Goal: Information Seeking & Learning: Learn about a topic

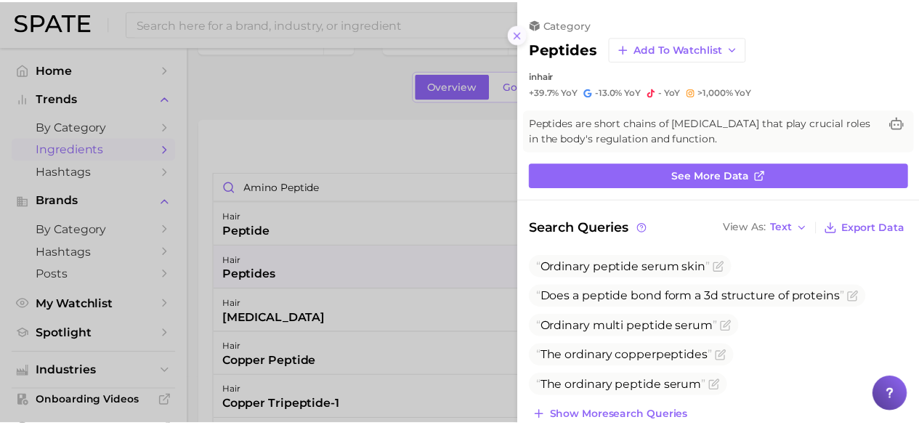
scroll to position [52, 0]
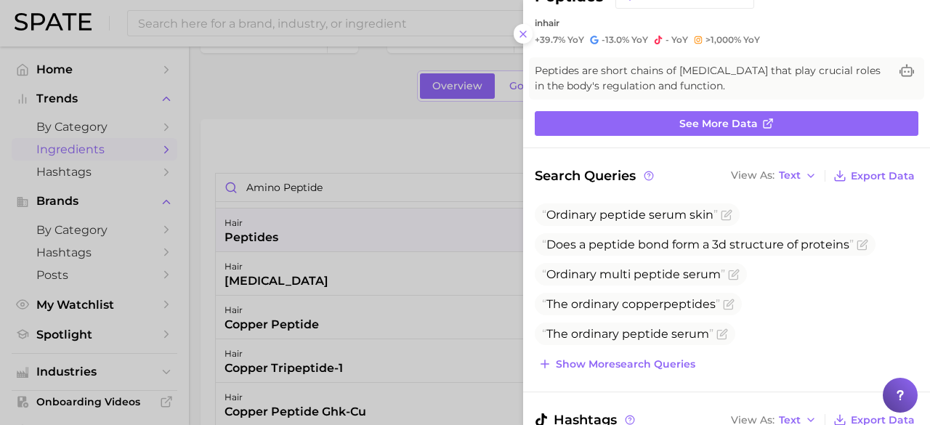
click at [527, 24] on div "category peptides Add to Watchlist in hair +39.7% YoY -13.0% YoY - YoY >1,000% …" at bounding box center [726, 5] width 407 height 81
click at [521, 33] on icon at bounding box center [523, 34] width 12 height 12
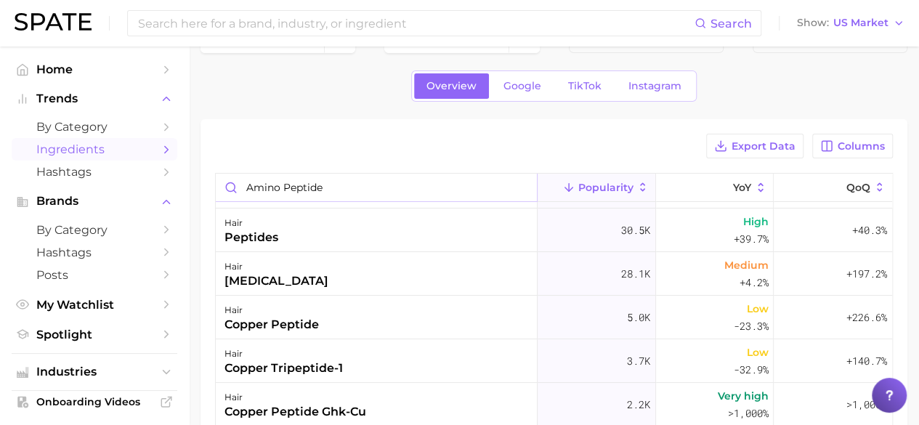
drag, startPoint x: 325, startPoint y: 192, endPoint x: 179, endPoint y: 206, distance: 147.4
click at [179, 206] on div "Search Show US Market Home Trends by Category Ingredients Hashtags Brands by Ca…" at bounding box center [459, 343] width 919 height 684
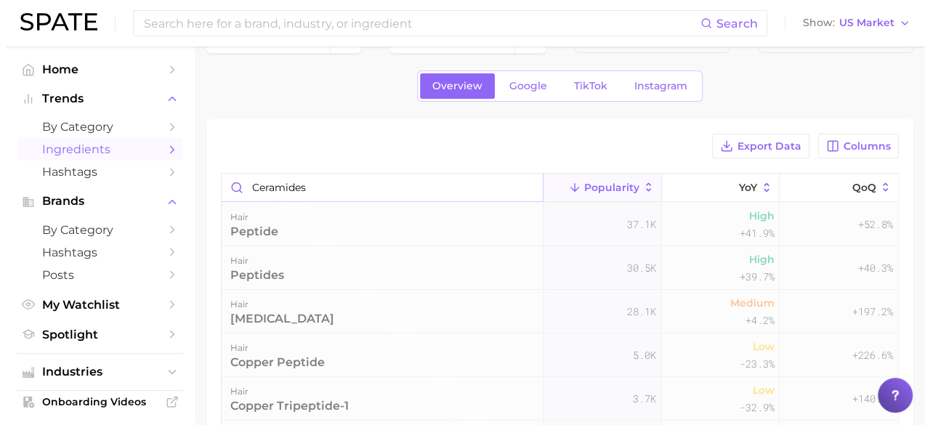
scroll to position [0, 0]
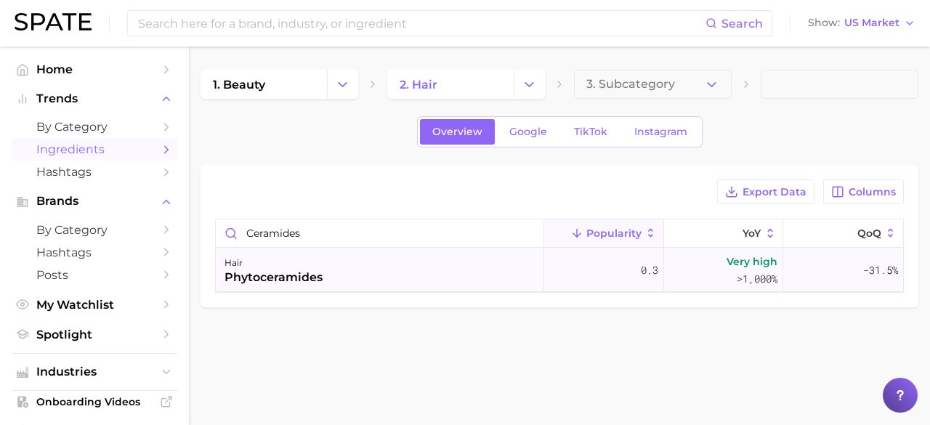
click at [255, 274] on div "phytoceramides" at bounding box center [274, 277] width 98 height 17
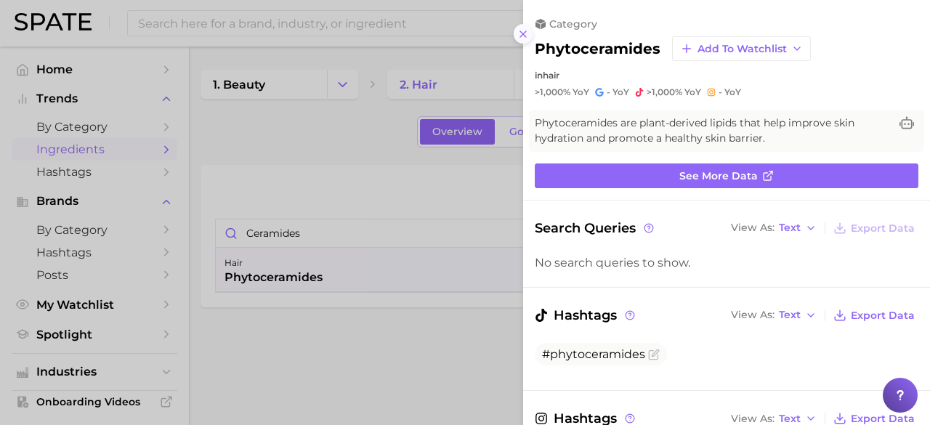
click at [525, 33] on icon at bounding box center [523, 34] width 12 height 12
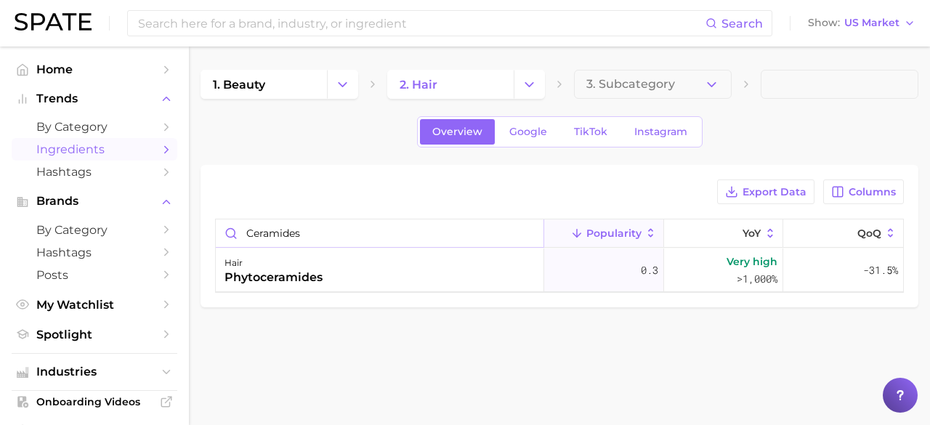
drag, startPoint x: 312, startPoint y: 233, endPoint x: 192, endPoint y: 239, distance: 120.0
click at [192, 239] on main "1. beauty 2. hair 3. Subcategory Overview Google TikTok Instagram Export Data C…" at bounding box center [559, 212] width 741 height 333
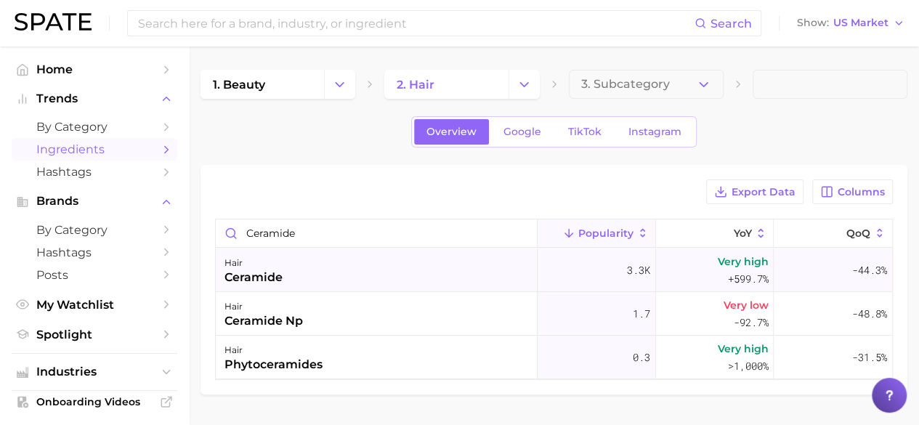
click at [266, 270] on div "ceramide" at bounding box center [254, 277] width 58 height 17
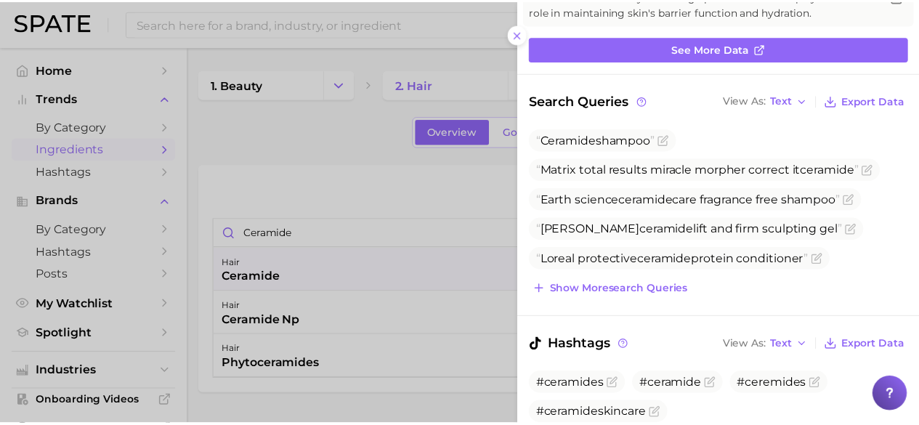
scroll to position [128, 0]
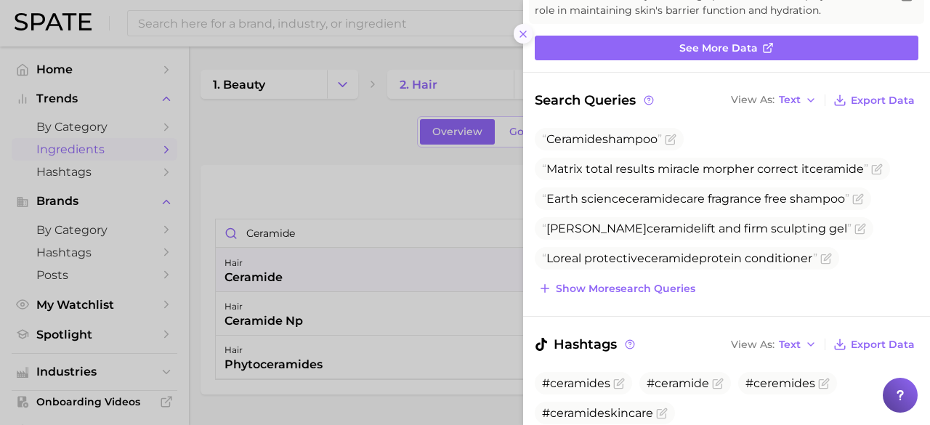
click at [523, 32] on icon at bounding box center [523, 34] width 12 height 12
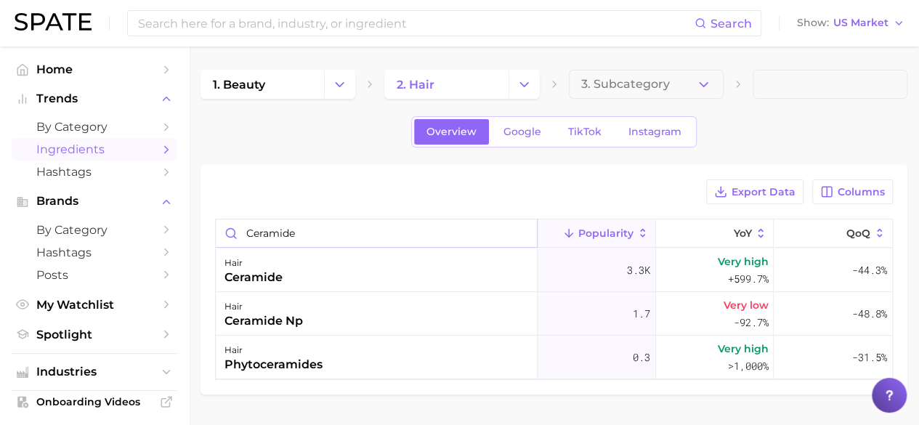
drag, startPoint x: 317, startPoint y: 229, endPoint x: 171, endPoint y: 228, distance: 145.3
click at [171, 228] on div "Search Show US Market Home Trends by Category Ingredients Hashtags Brands by Ca…" at bounding box center [459, 256] width 919 height 421
type input "hydrolyzed silk protein"
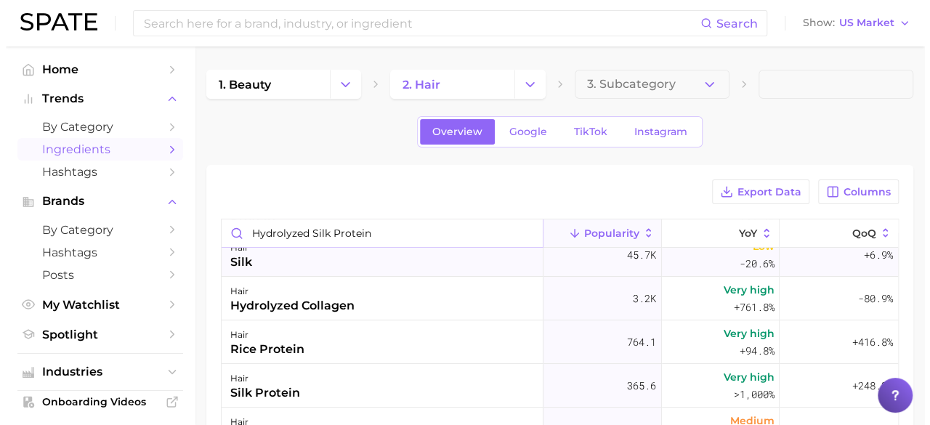
scroll to position [61, 0]
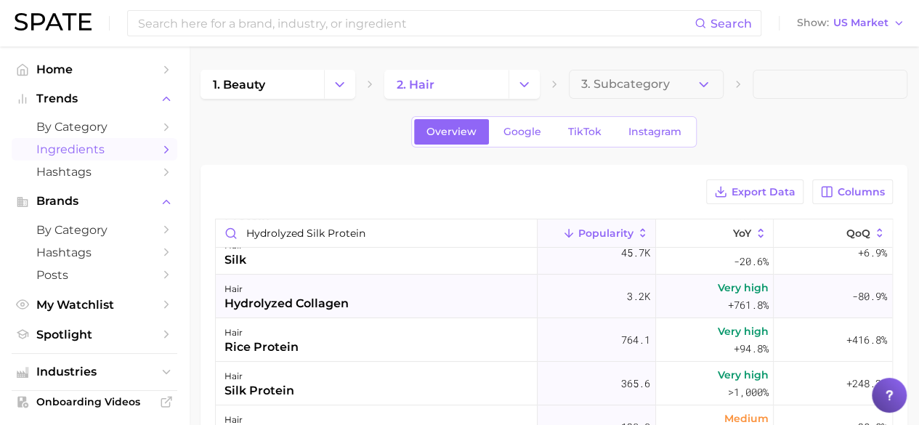
click at [333, 306] on div "hydrolyzed collagen" at bounding box center [287, 303] width 124 height 17
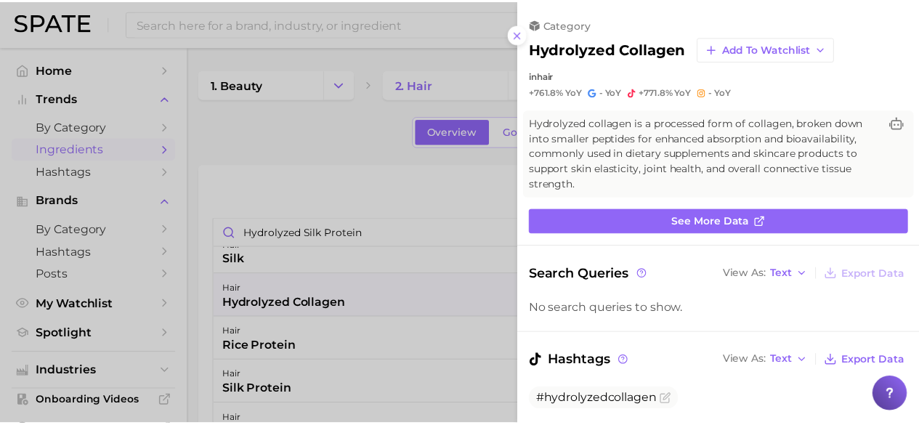
scroll to position [0, 0]
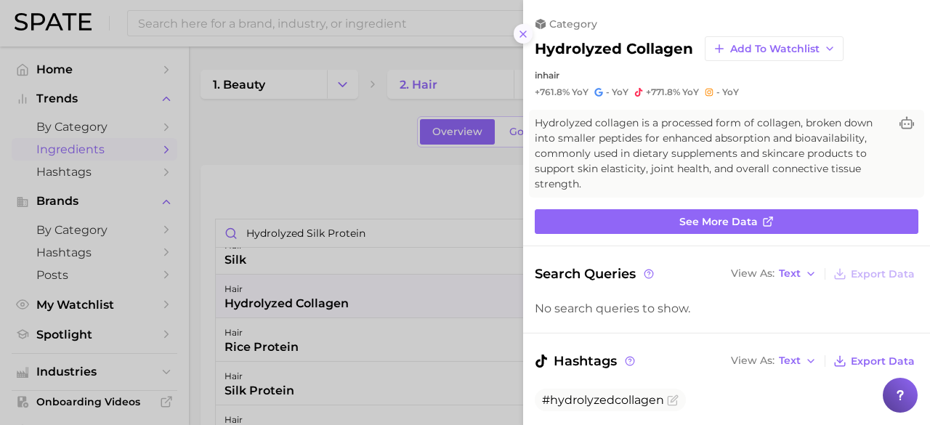
click at [525, 36] on icon at bounding box center [523, 34] width 12 height 12
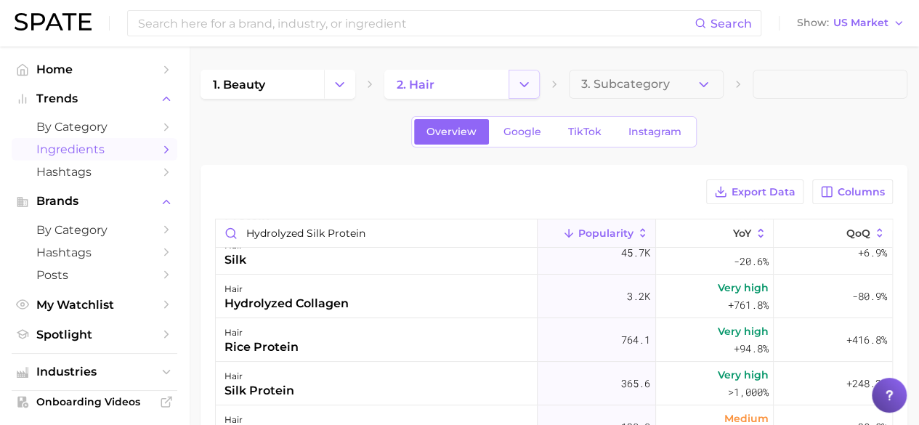
click at [520, 82] on polyline "Change Category" at bounding box center [524, 84] width 8 height 4
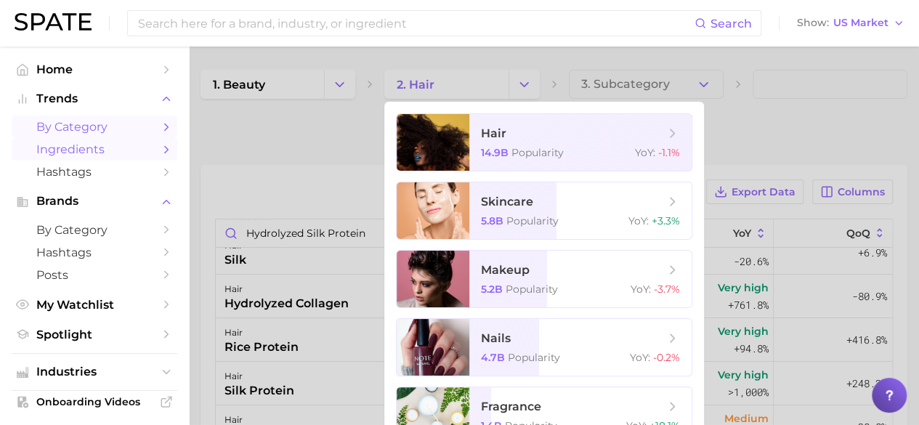
click at [89, 126] on span "by Category" at bounding box center [94, 127] width 116 height 14
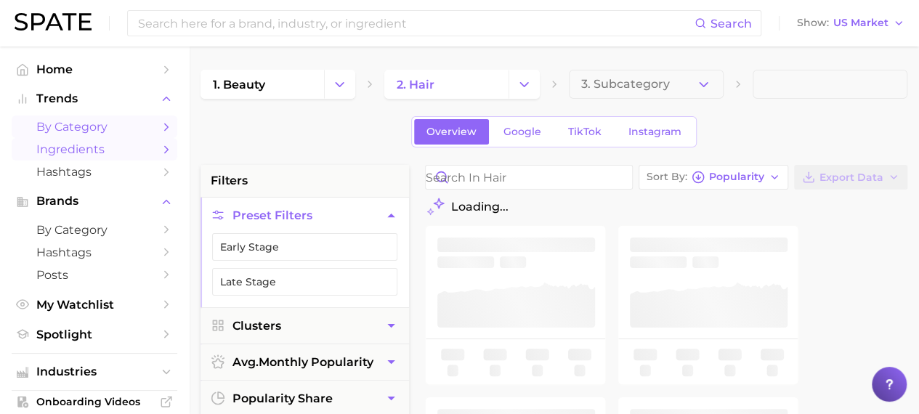
click at [86, 149] on span "Ingredients" at bounding box center [94, 149] width 116 height 14
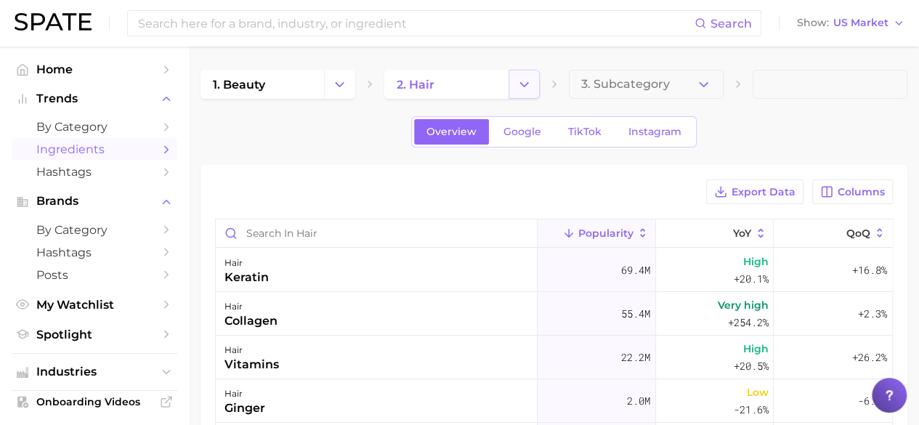
click at [525, 79] on icon "Change Category" at bounding box center [524, 84] width 15 height 15
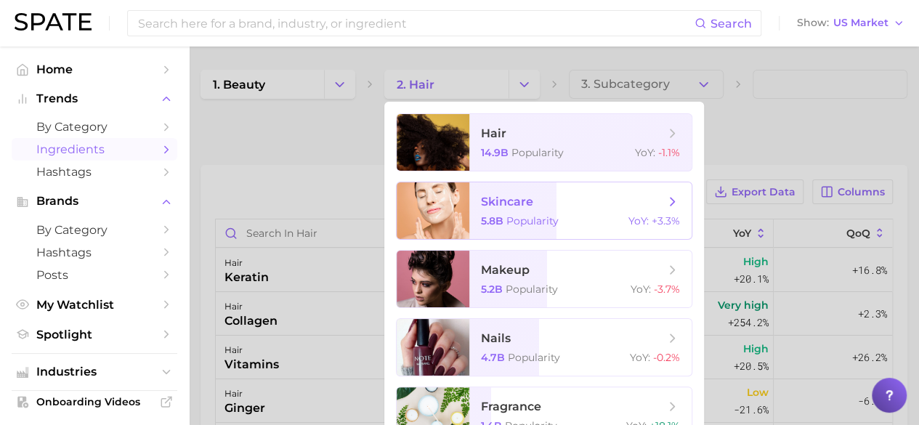
click at [485, 215] on span "5.8b" at bounding box center [492, 220] width 23 height 13
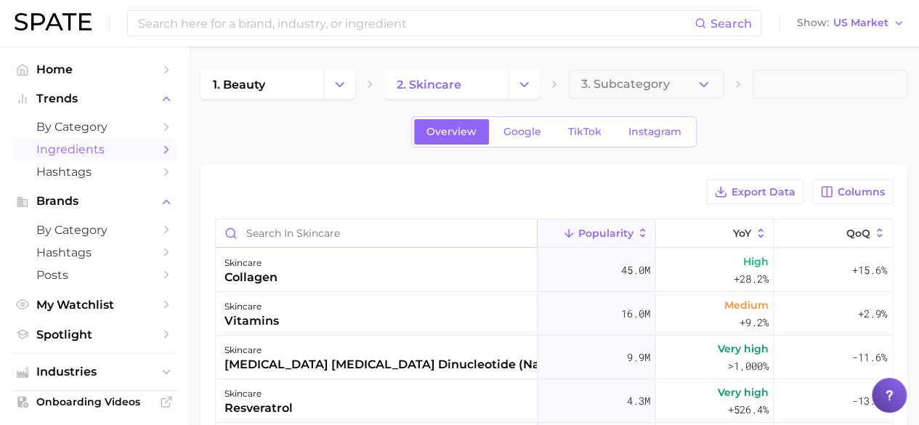
click at [359, 234] on input "Search in skincare" at bounding box center [376, 233] width 321 height 28
type input "ceramide"
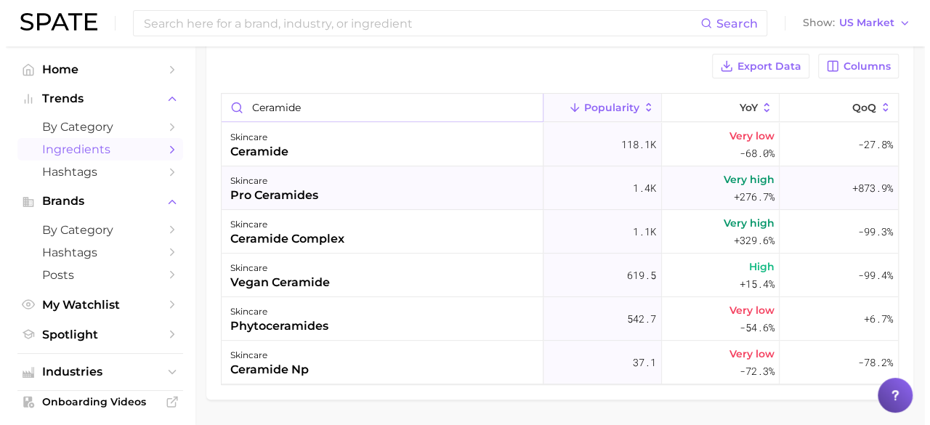
scroll to position [128, 0]
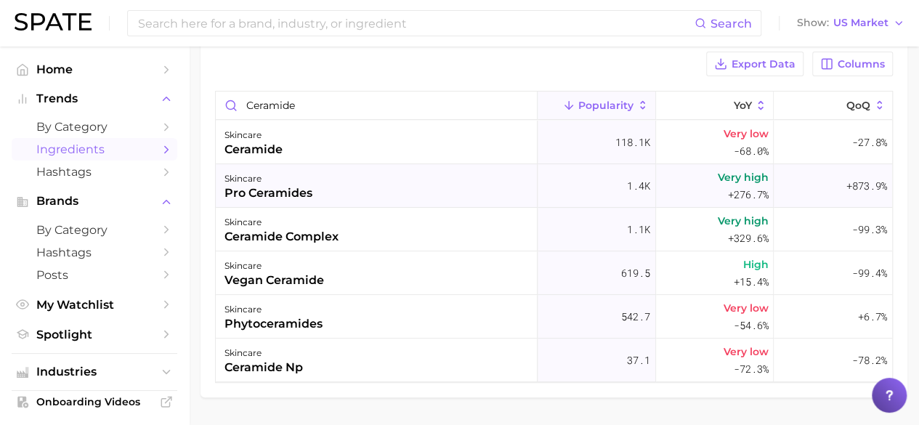
click at [286, 188] on div "pro ceramides" at bounding box center [269, 193] width 88 height 17
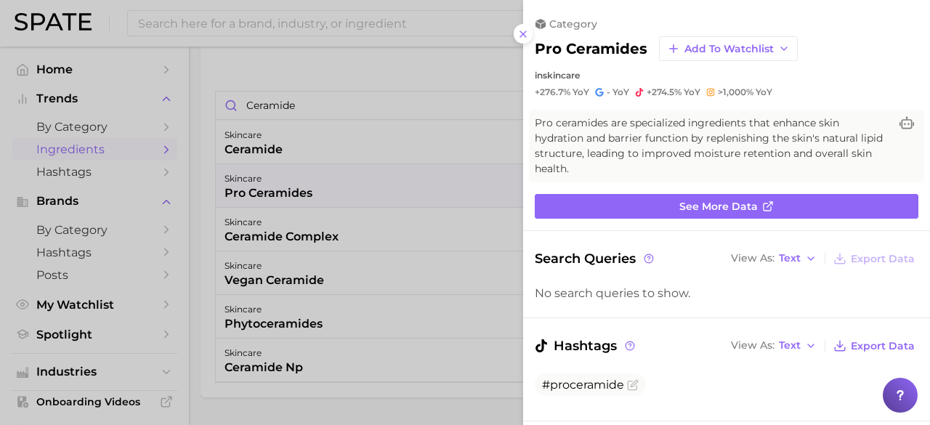
scroll to position [0, 0]
click at [526, 35] on icon at bounding box center [523, 34] width 12 height 12
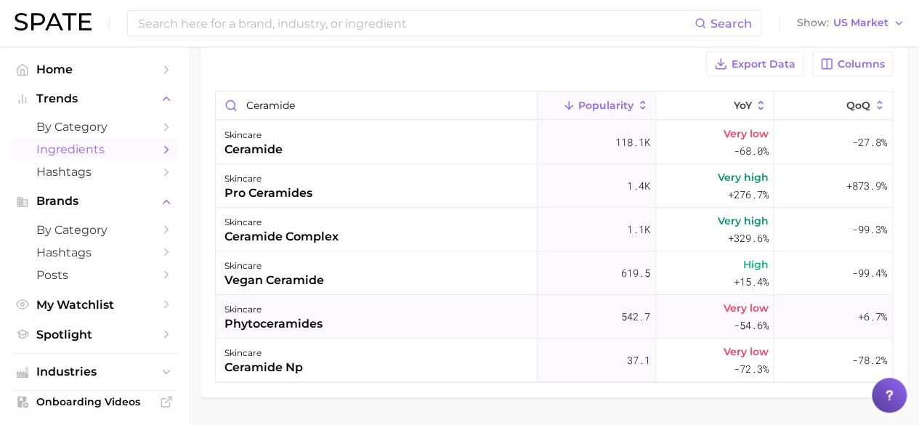
click at [294, 324] on div "phytoceramides" at bounding box center [274, 323] width 98 height 17
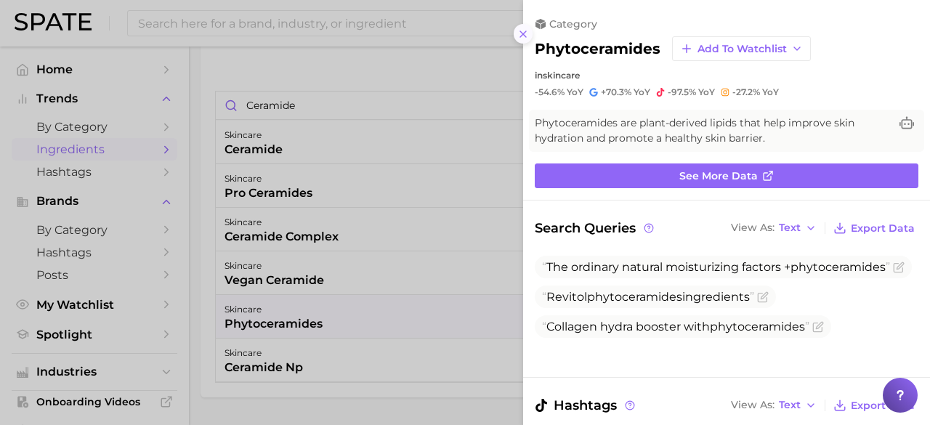
click at [522, 34] on icon at bounding box center [523, 34] width 12 height 12
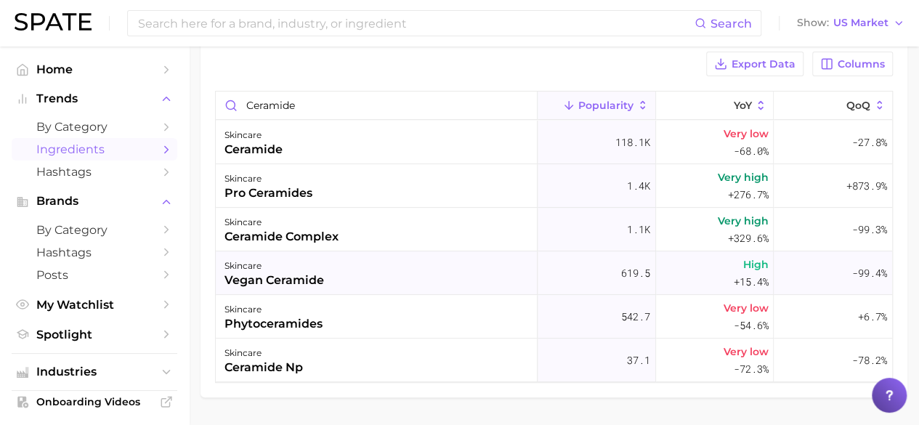
click at [290, 278] on div "vegan ceramide" at bounding box center [275, 280] width 100 height 17
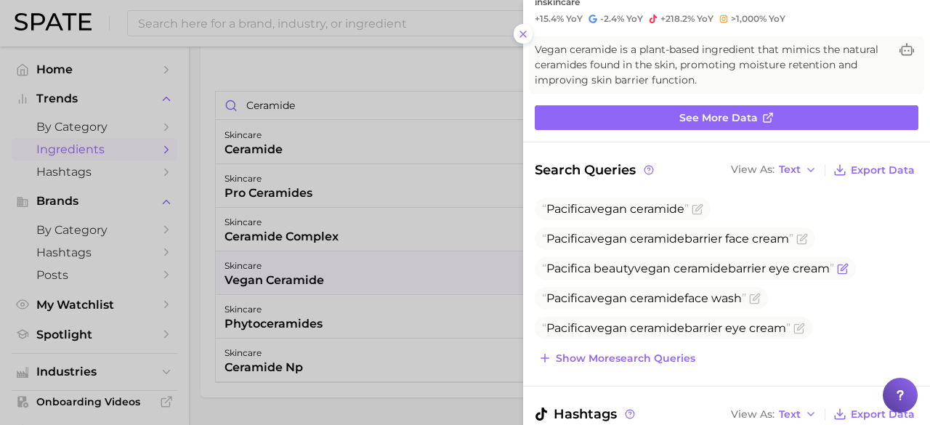
scroll to position [74, 0]
click at [529, 33] on button at bounding box center [524, 34] width 20 height 20
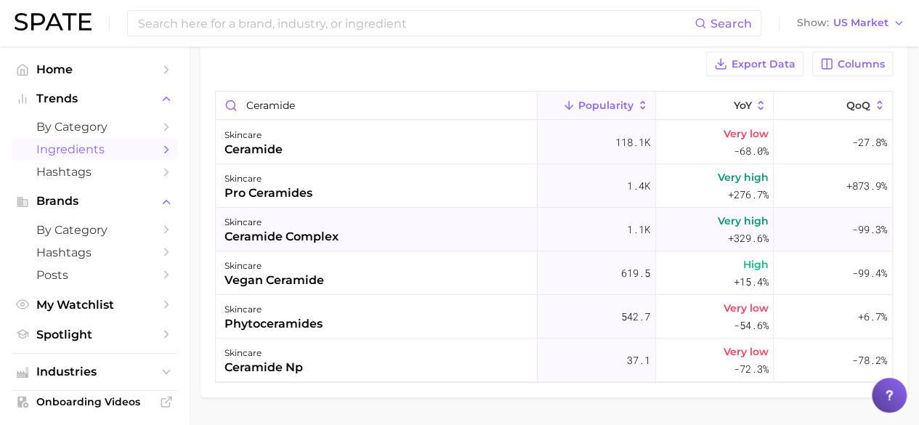
click at [353, 231] on div "skincare ceramide complex" at bounding box center [377, 230] width 322 height 44
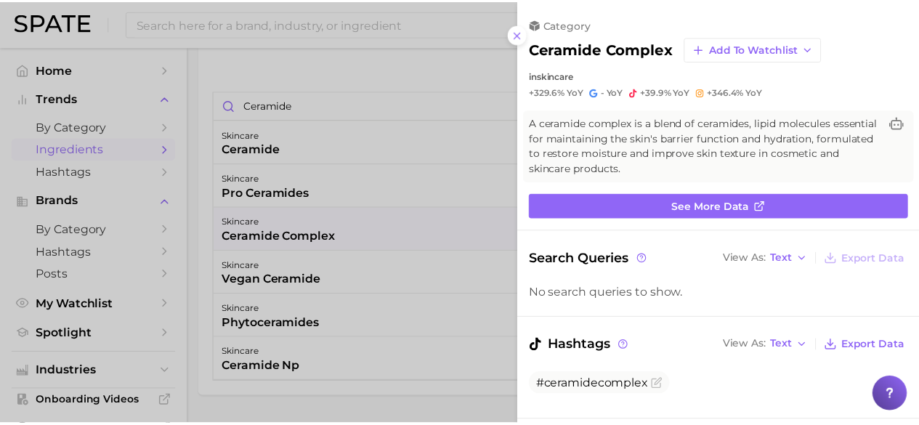
scroll to position [0, 0]
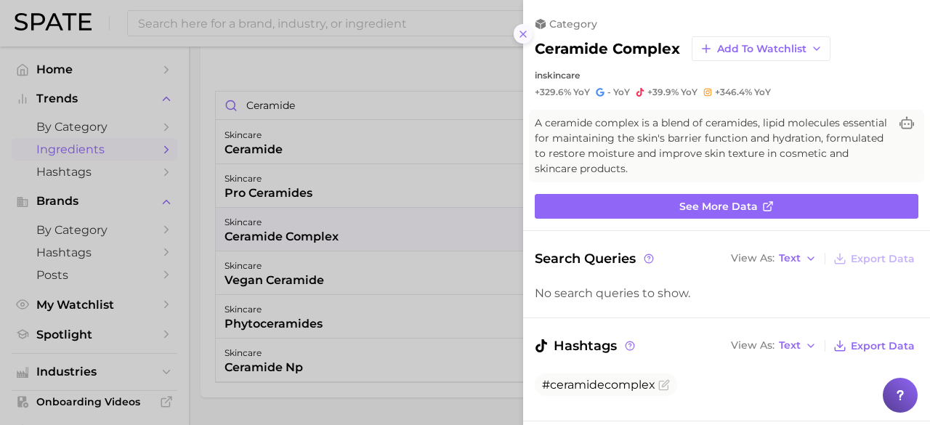
click at [525, 34] on icon at bounding box center [523, 34] width 12 height 12
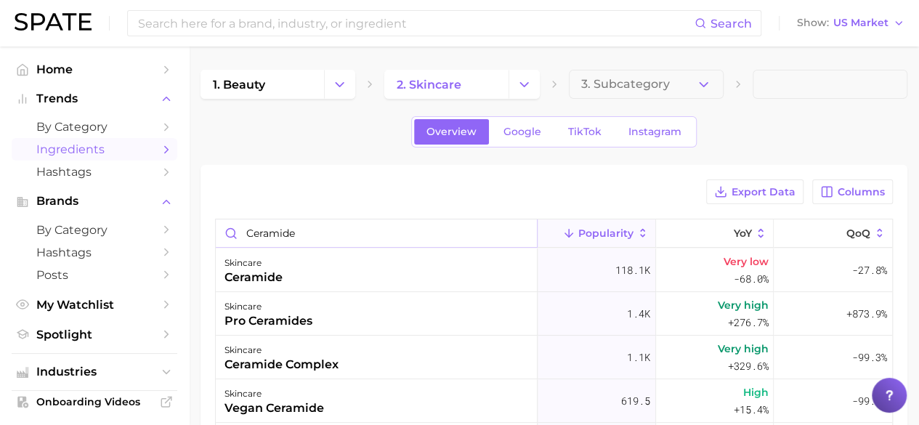
drag, startPoint x: 320, startPoint y: 229, endPoint x: 231, endPoint y: 240, distance: 89.3
click at [231, 240] on input "ceramide" at bounding box center [376, 233] width 321 height 28
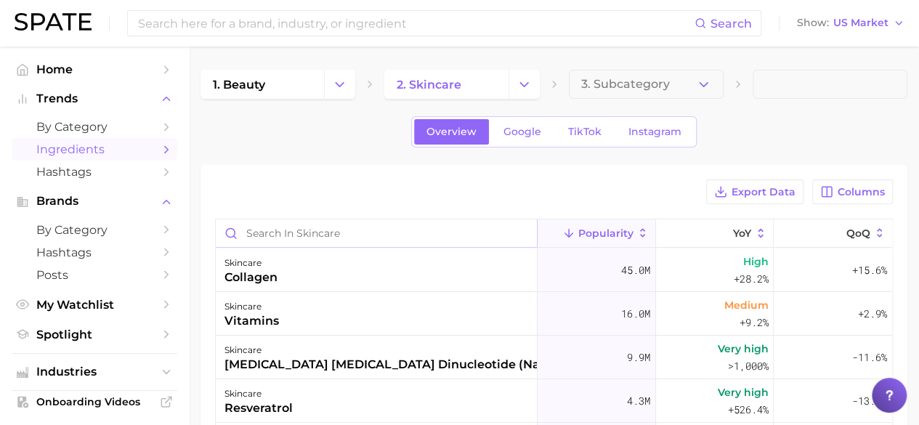
click at [329, 228] on input "Search in skincare" at bounding box center [376, 233] width 321 height 28
type input "ceramide"
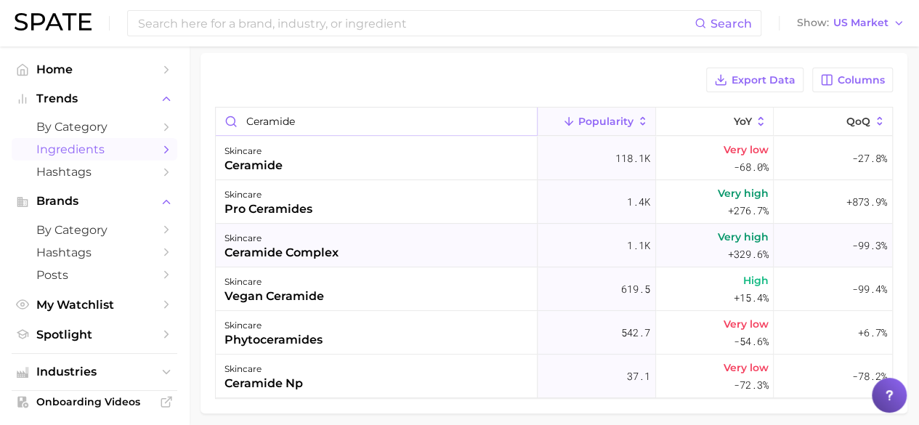
scroll to position [111, 0]
click at [305, 118] on input "ceramide" at bounding box center [376, 122] width 321 height 28
drag, startPoint x: 305, startPoint y: 118, endPoint x: 212, endPoint y: 132, distance: 94.0
click at [212, 132] on div "Export Data Columns ceramide Popularity YoY QoQ skincare ceramide 118.1k Very l…" at bounding box center [554, 234] width 707 height 360
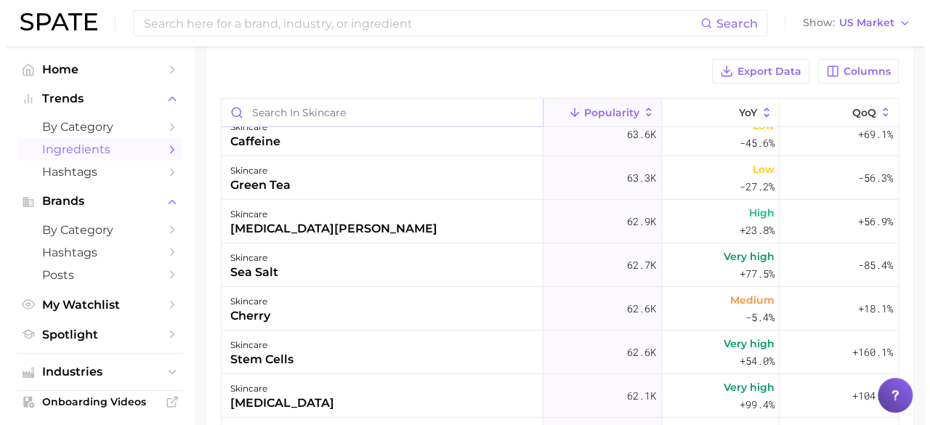
scroll to position [5146, 0]
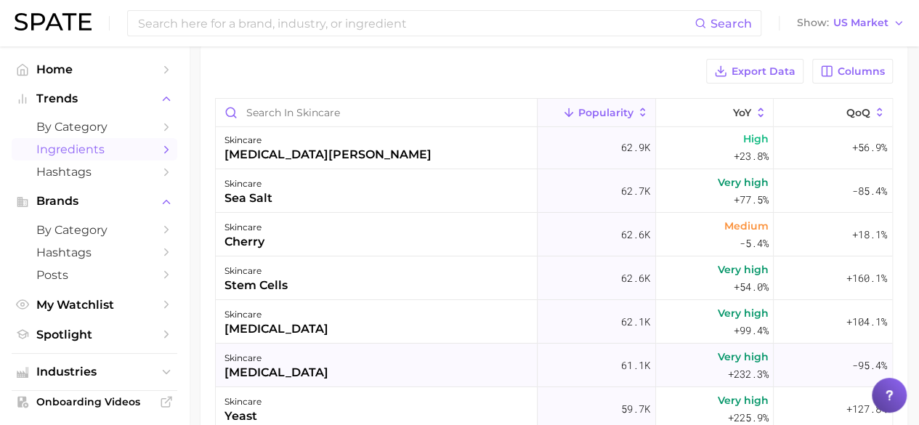
click at [400, 350] on div "skincare [MEDICAL_DATA]" at bounding box center [377, 366] width 322 height 44
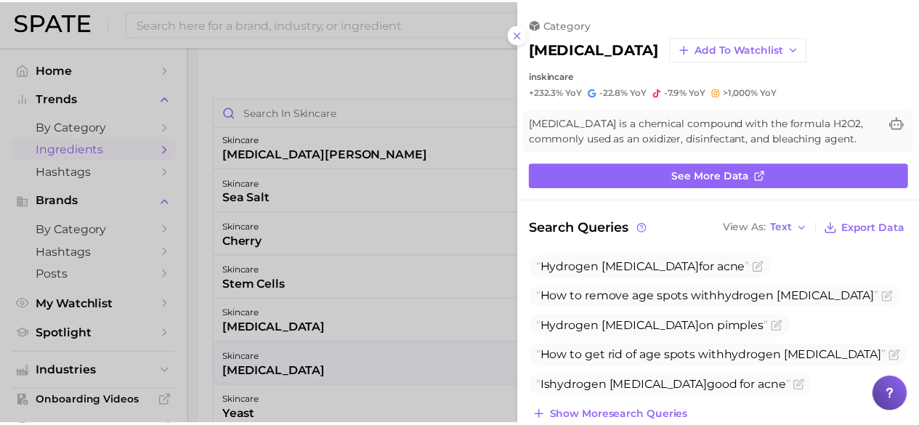
scroll to position [0, 0]
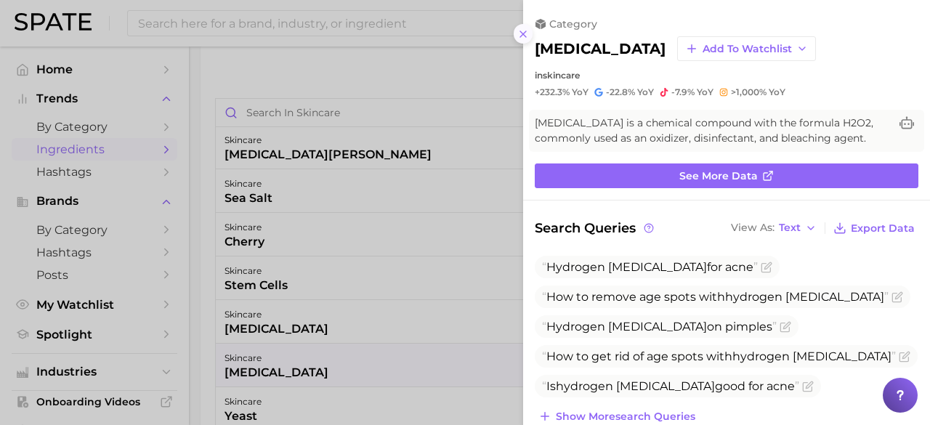
click at [520, 36] on line at bounding box center [523, 34] width 6 height 6
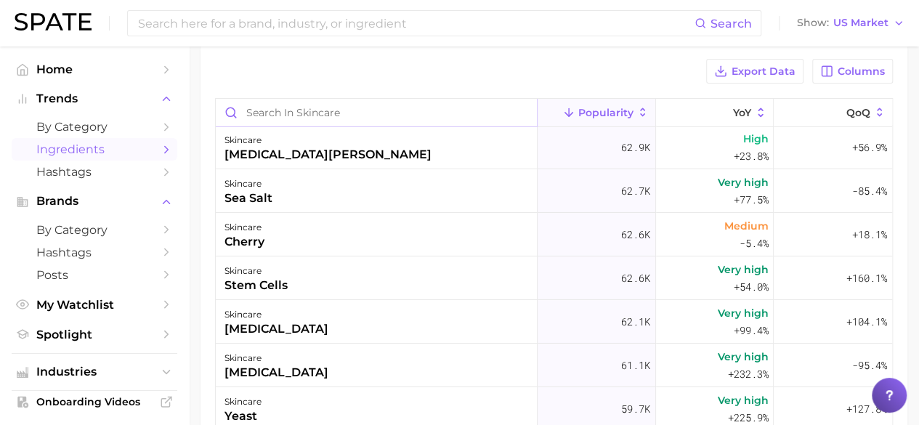
click at [294, 113] on input "Search in skincare" at bounding box center [376, 113] width 321 height 28
type input "ceramide"
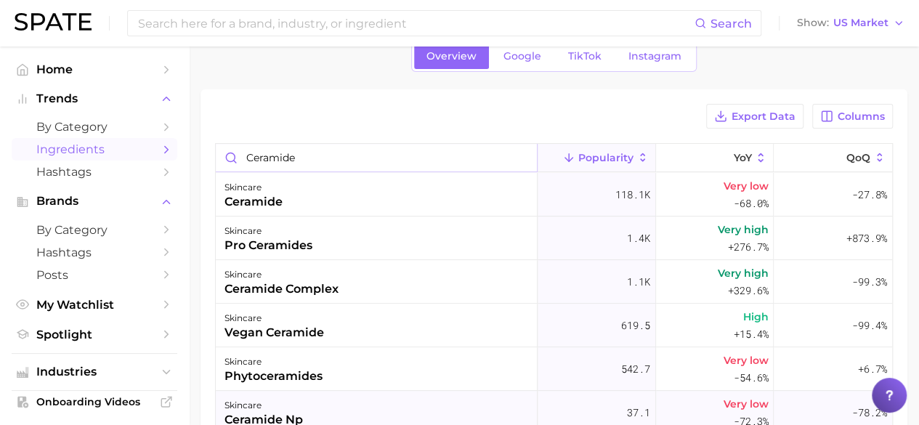
scroll to position [75, 0]
click at [674, 0] on html "Search Show US Market Home Trends by Category Ingredients Hashtags Brands by Ca…" at bounding box center [459, 137] width 919 height 425
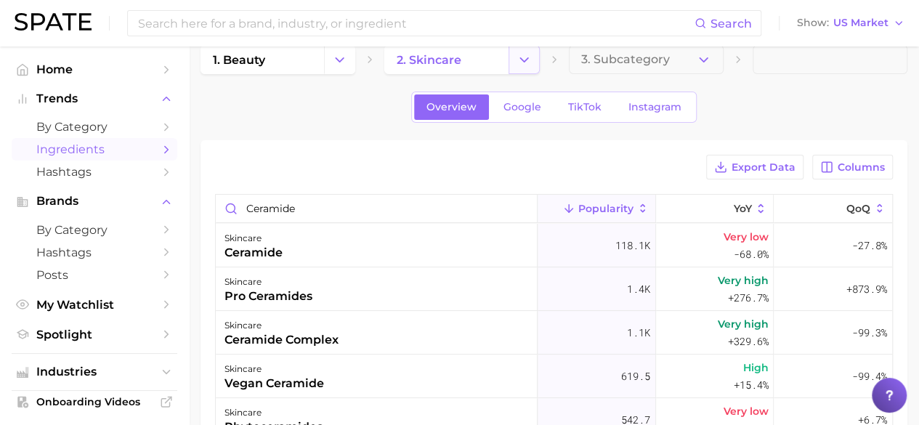
click at [519, 60] on icon "Change Category" at bounding box center [524, 59] width 15 height 15
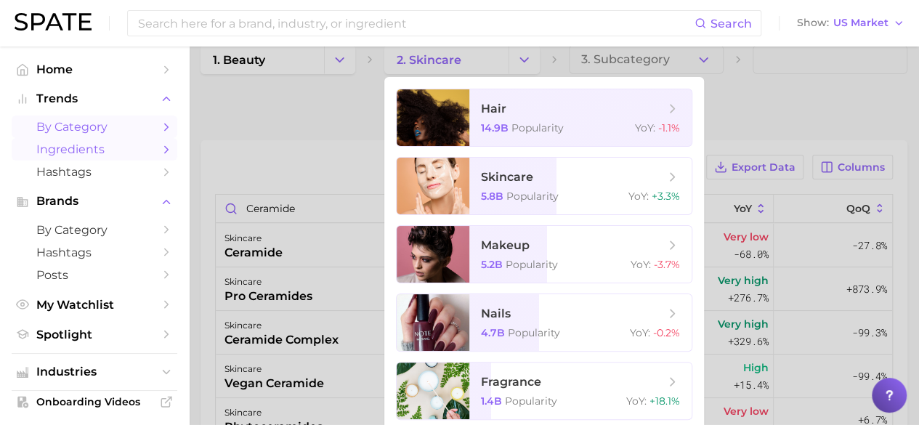
click at [54, 133] on span "by Category" at bounding box center [94, 127] width 116 height 14
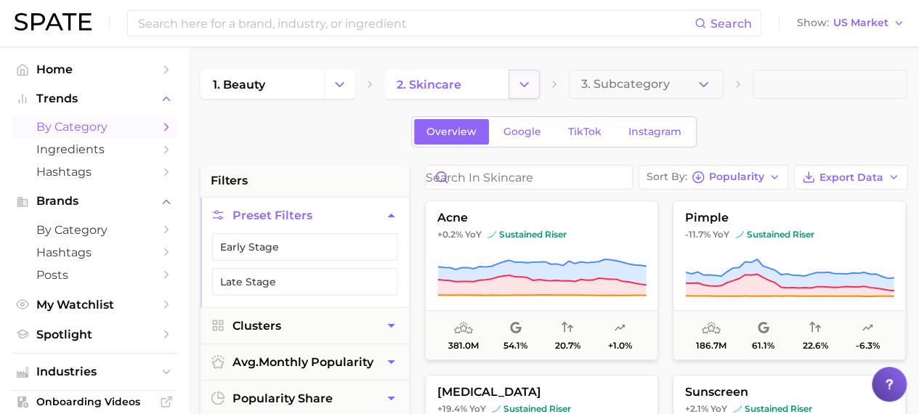
click at [527, 89] on icon "Change Category" at bounding box center [524, 84] width 15 height 15
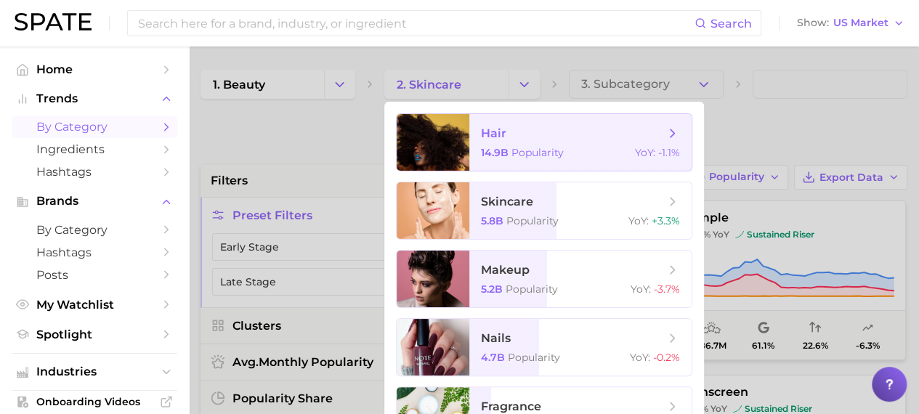
click at [496, 142] on span "hair 14.9b Popularity YoY : -1.1%" at bounding box center [580, 142] width 222 height 57
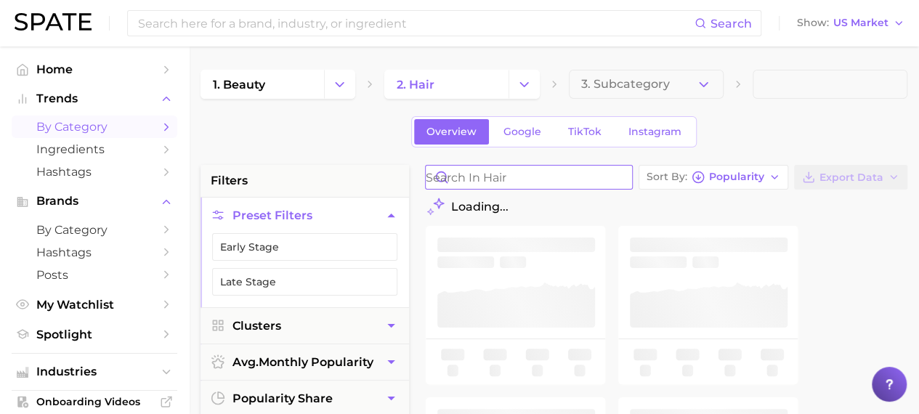
click at [490, 184] on input "Search in hair" at bounding box center [529, 177] width 206 height 23
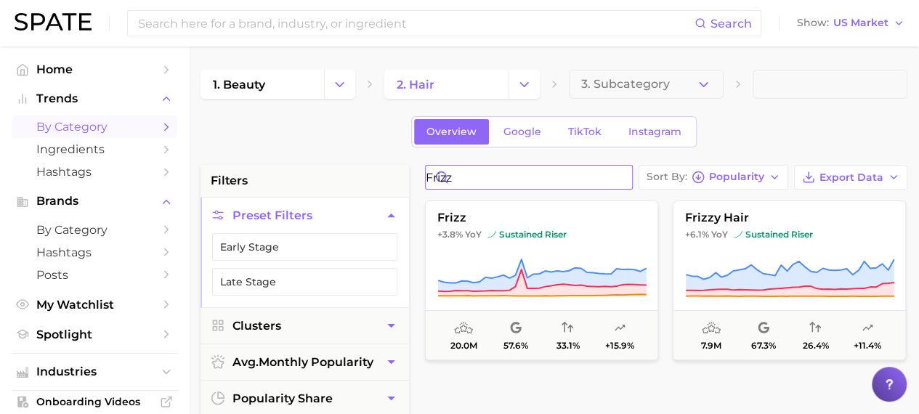
type input "frizz"
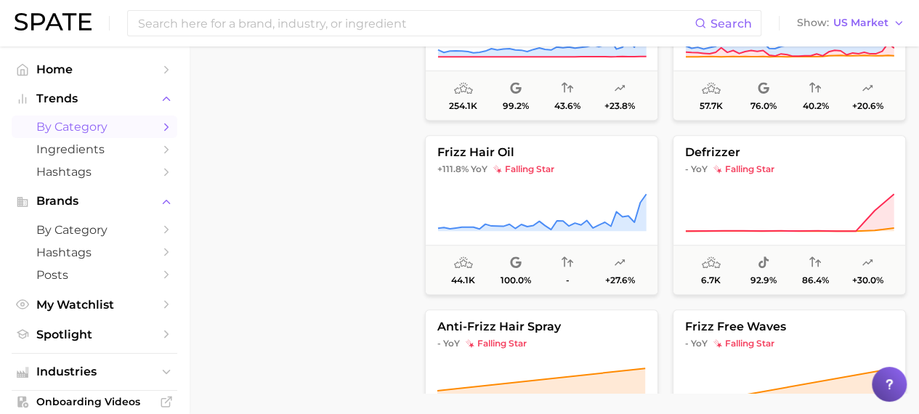
scroll to position [7, 0]
